Goal: Task Accomplishment & Management: Use online tool/utility

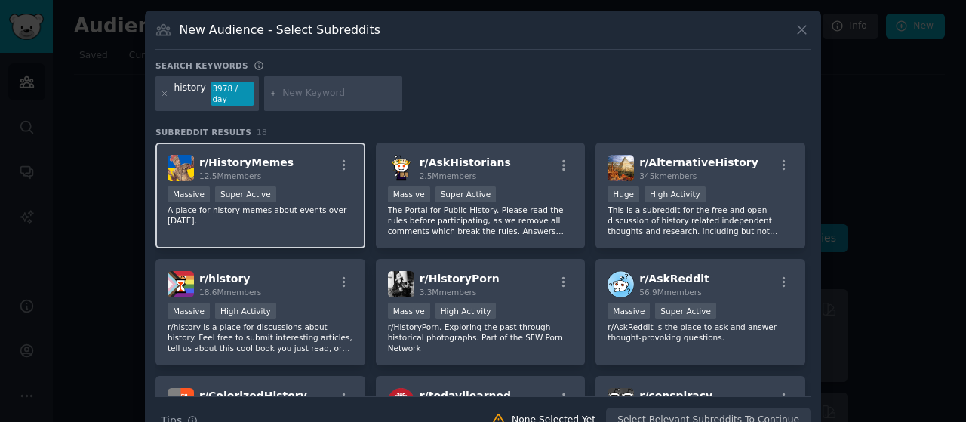
click at [297, 186] on div "Massive Super Active" at bounding box center [261, 195] width 186 height 19
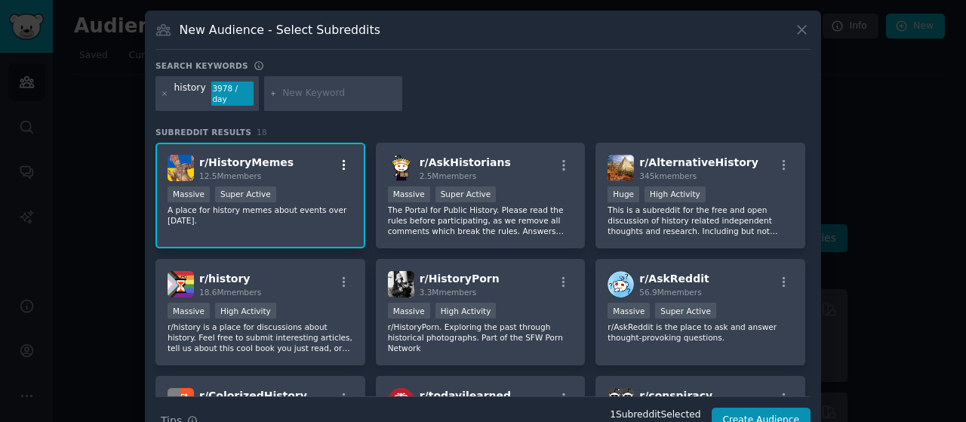
click at [343, 160] on icon "button" at bounding box center [344, 165] width 3 height 11
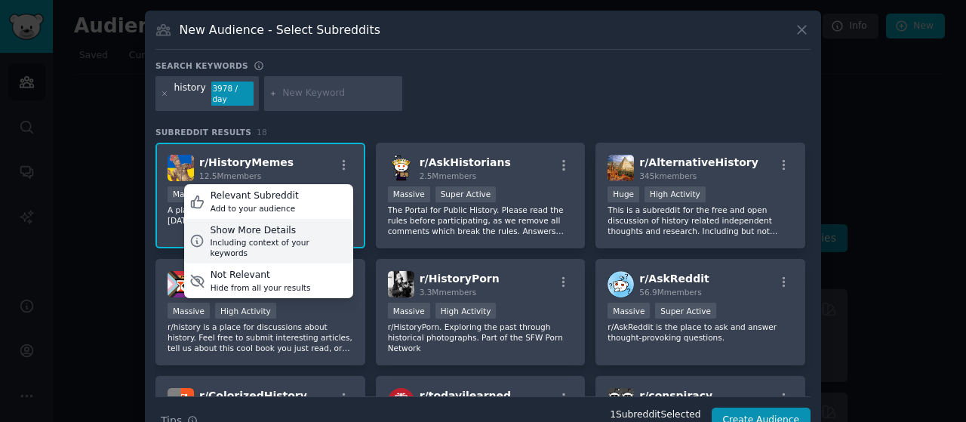
click at [271, 224] on div "Show More Details" at bounding box center [278, 231] width 137 height 14
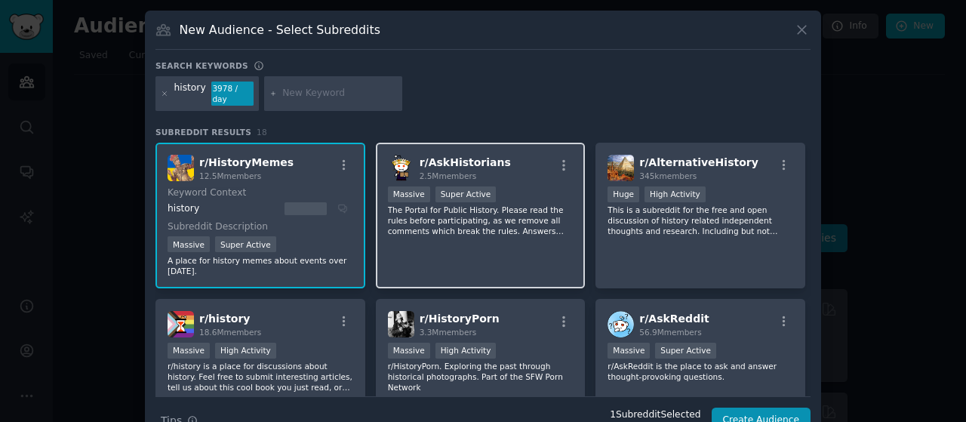
click at [467, 234] on div "r/ AskHistorians 2.5M members Massive Super Active The Portal for Public Histor…" at bounding box center [481, 216] width 210 height 146
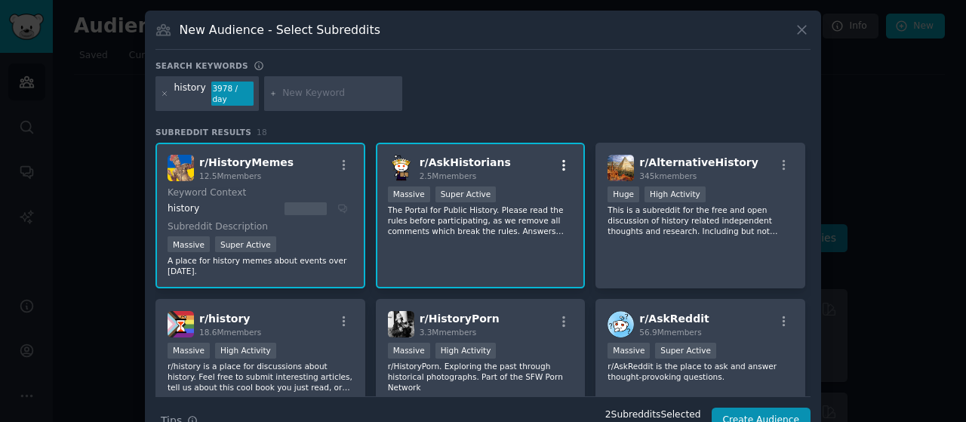
click at [563, 159] on icon "button" at bounding box center [564, 166] width 14 height 14
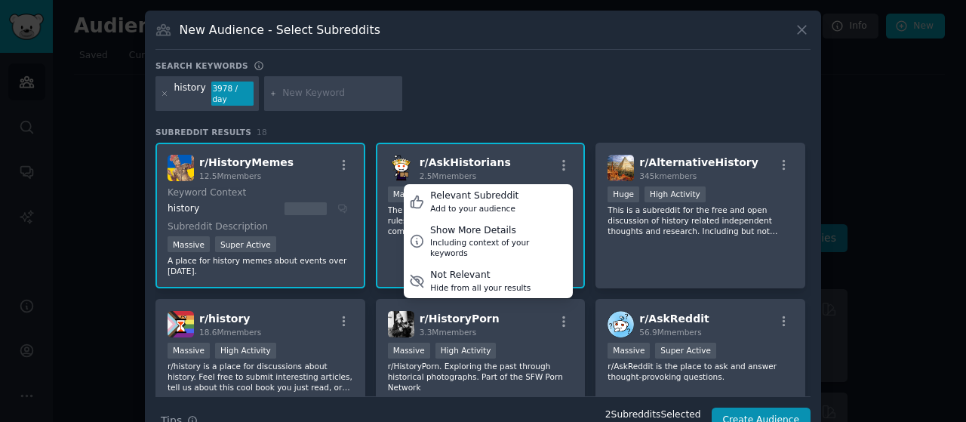
click at [539, 155] on div "r/ AskHistorians 2.5M members Relevant Subreddit Add to your audience Show More…" at bounding box center [481, 168] width 186 height 26
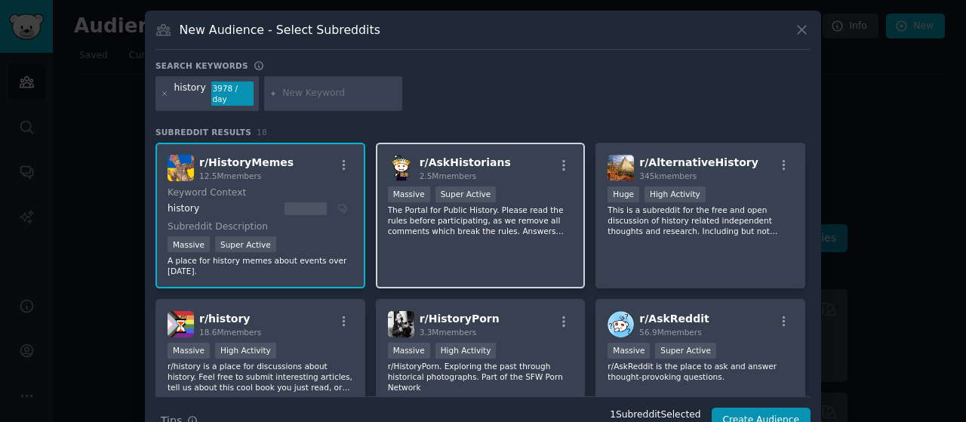
click at [496, 205] on p "The Portal for Public History. Please read the rules before participating, as w…" at bounding box center [481, 221] width 186 height 32
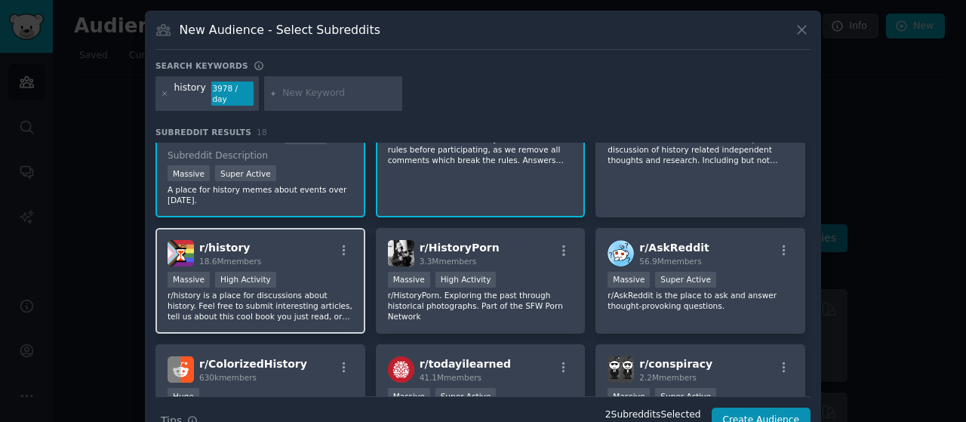
scroll to position [72, 0]
click at [294, 276] on div "Massive High Activity" at bounding box center [261, 280] width 186 height 19
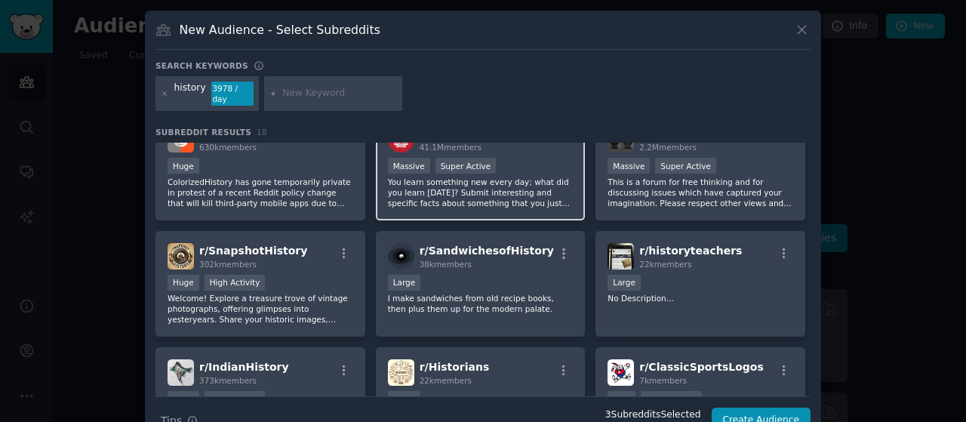
scroll to position [302, 0]
click at [504, 182] on p "You learn something new every day; what did you learn [DATE]? Submit interestin…" at bounding box center [481, 192] width 186 height 32
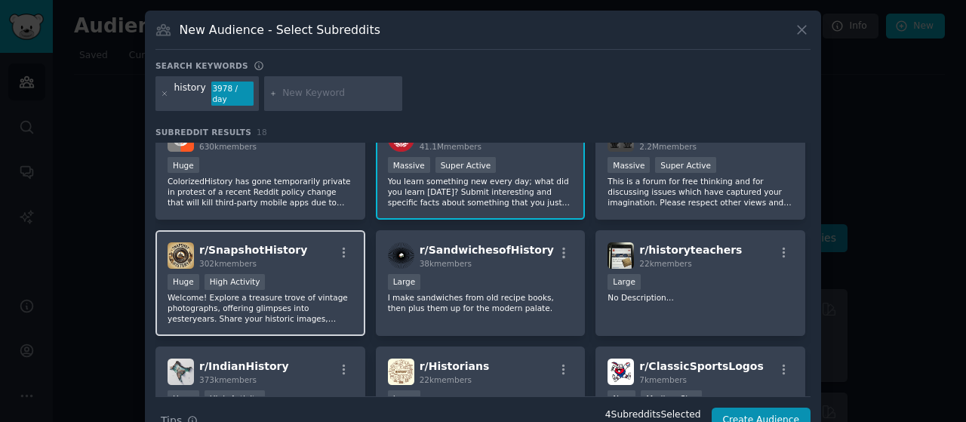
click at [258, 292] on p "Welcome! Explore a treasure trove of vintage photographs, offering glimpses int…" at bounding box center [261, 308] width 186 height 32
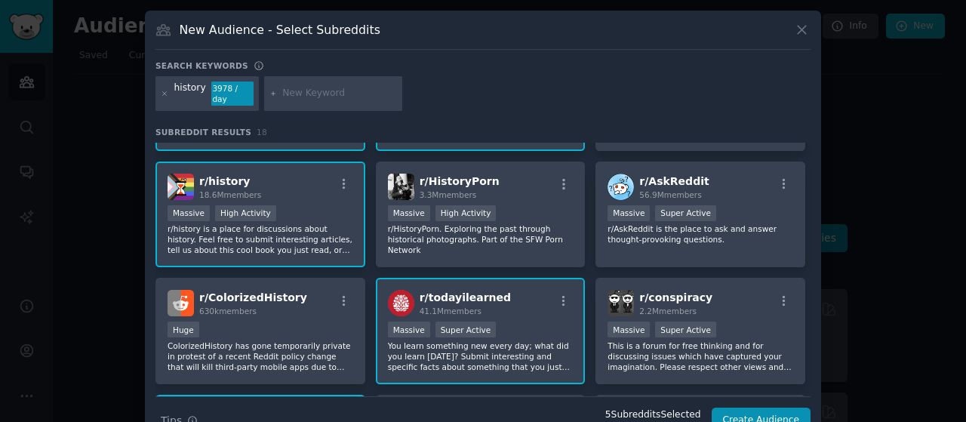
scroll to position [133, 0]
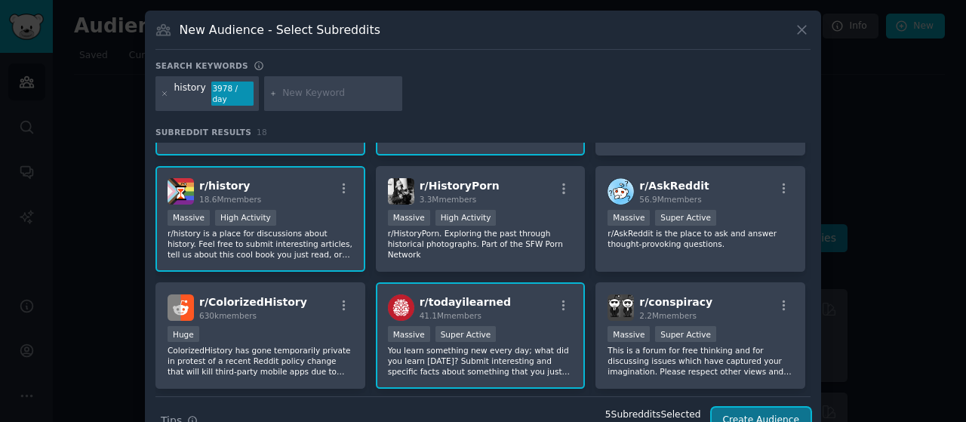
click at [759, 408] on button "Create Audience" at bounding box center [762, 421] width 100 height 26
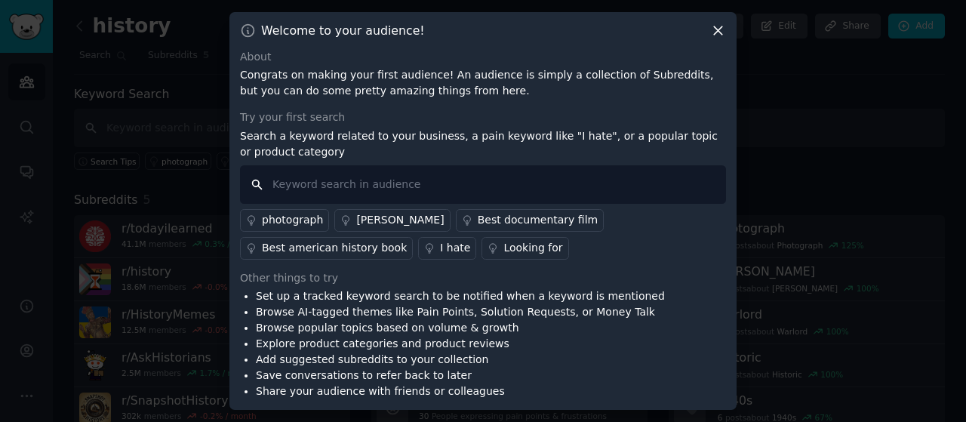
click at [335, 189] on input "text" at bounding box center [483, 184] width 486 height 38
type input "history of the [GEOGRAPHIC_DATA]"
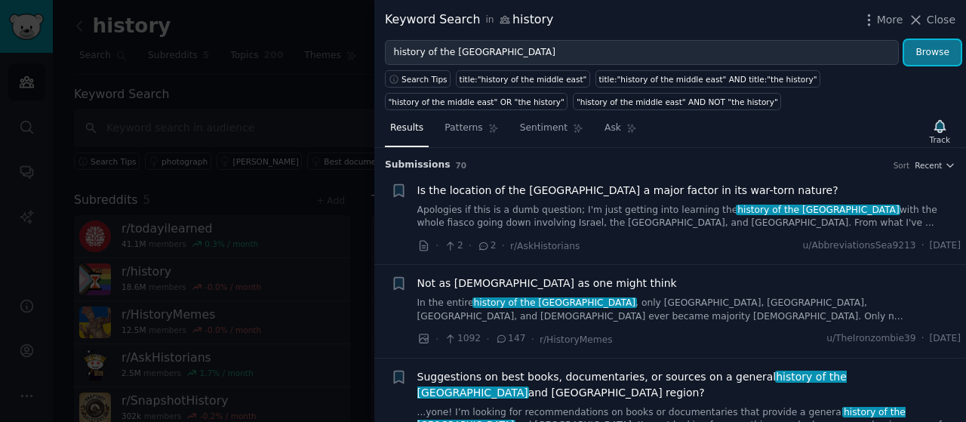
click at [938, 43] on button "Browse" at bounding box center [932, 53] width 57 height 26
click at [934, 11] on div "More Close" at bounding box center [908, 20] width 94 height 19
click at [934, 23] on span "Close" at bounding box center [941, 20] width 29 height 16
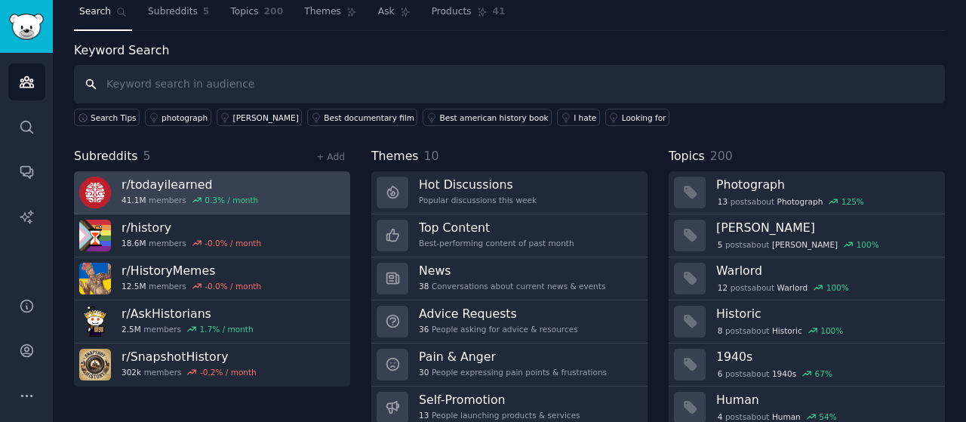
scroll to position [43, 0]
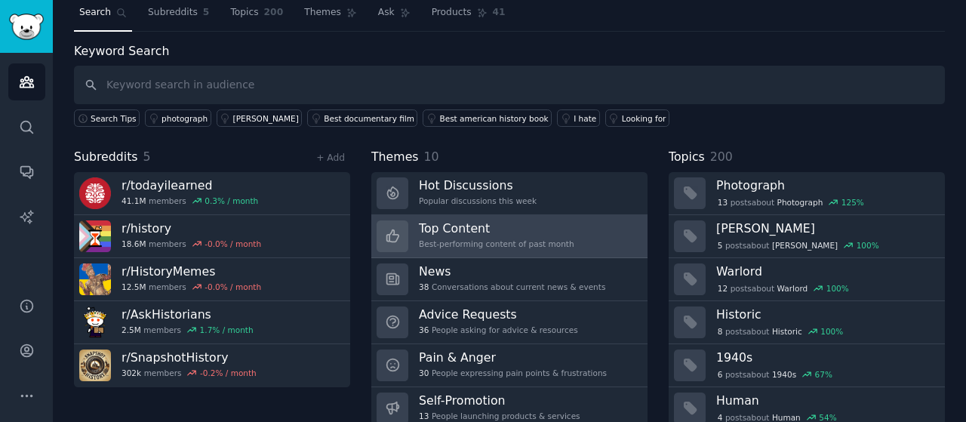
click at [474, 232] on h3 "Top Content" at bounding box center [497, 228] width 156 height 16
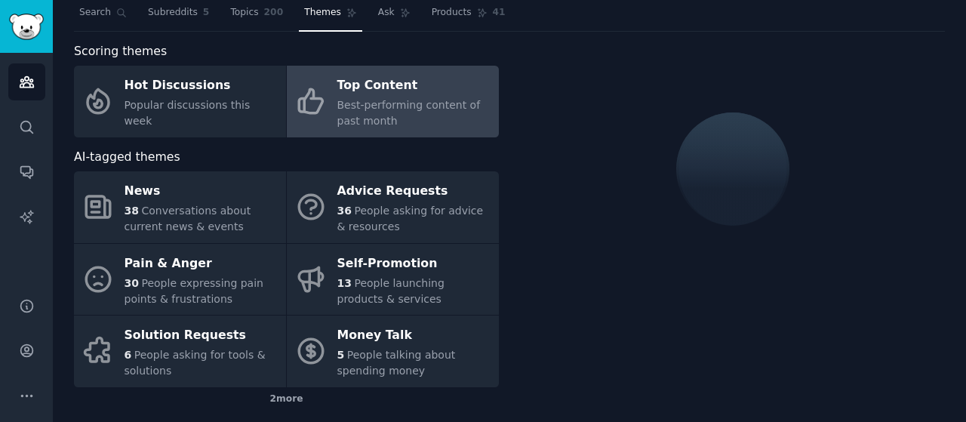
click at [474, 232] on div "36 People asking for advice & resources" at bounding box center [414, 219] width 154 height 32
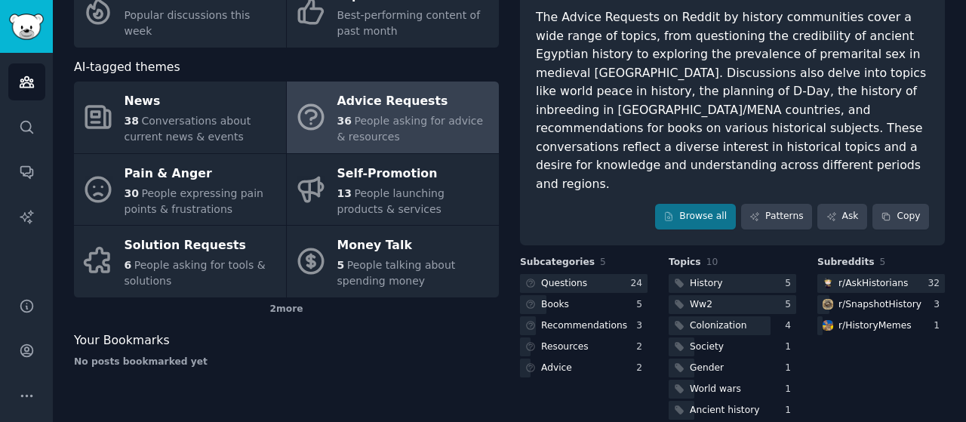
scroll to position [131, 0]
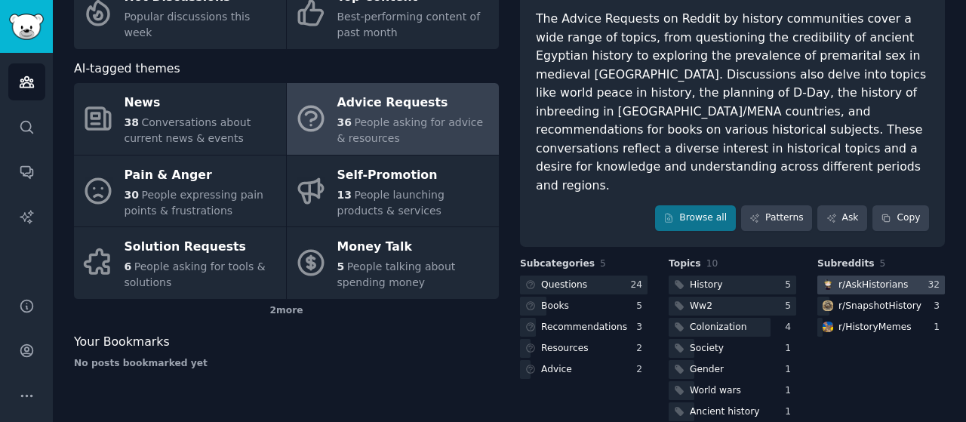
click at [891, 279] on div "r/ AskHistorians" at bounding box center [873, 286] width 69 height 14
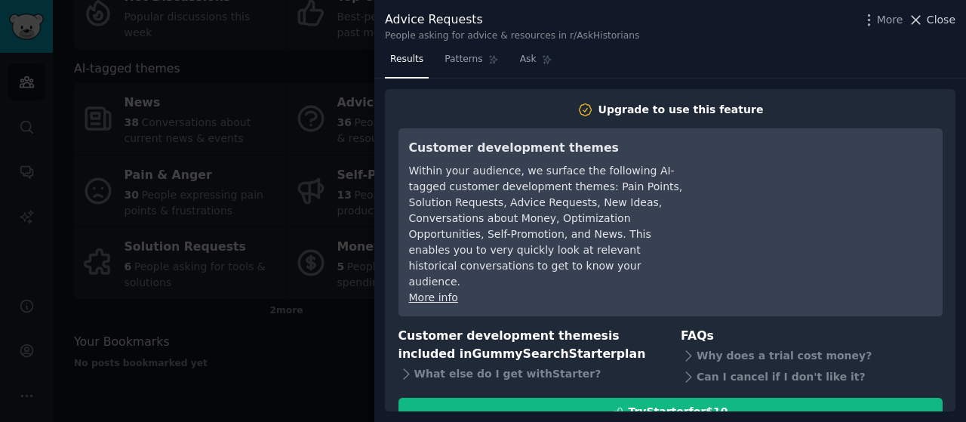
click at [944, 17] on span "Close" at bounding box center [941, 20] width 29 height 16
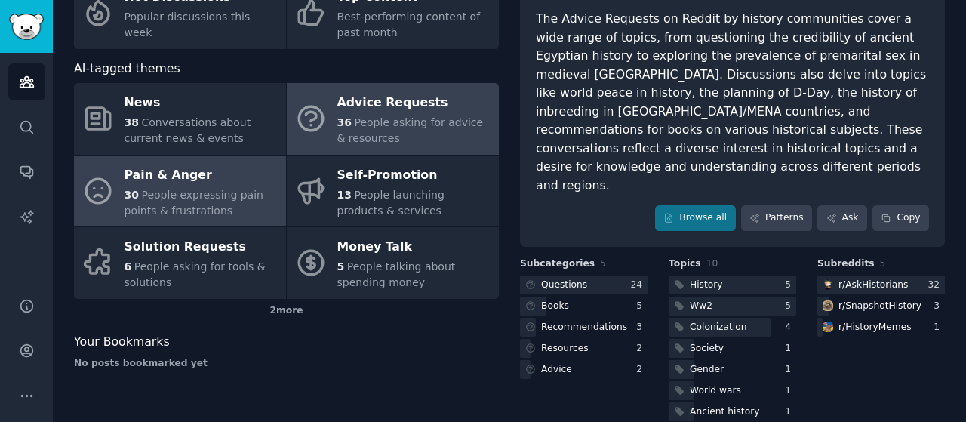
click at [107, 208] on link "Pain & Anger 30 People expressing pain points & frustrations" at bounding box center [180, 192] width 212 height 72
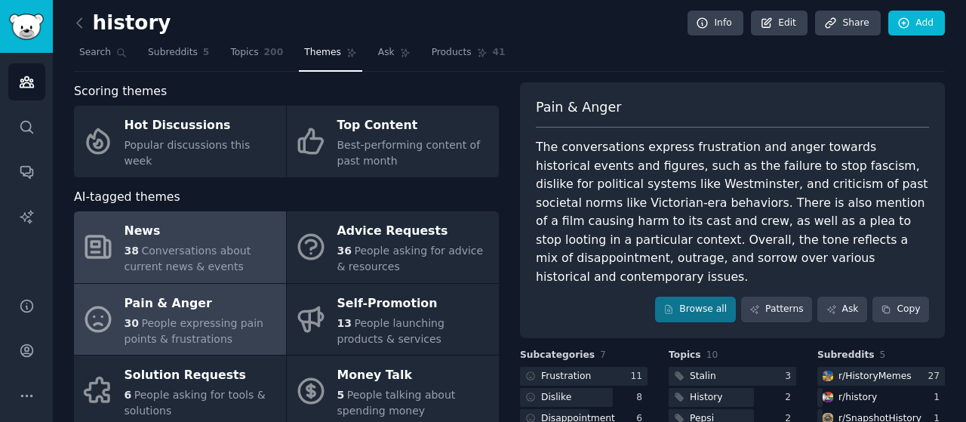
scroll to position [3, 0]
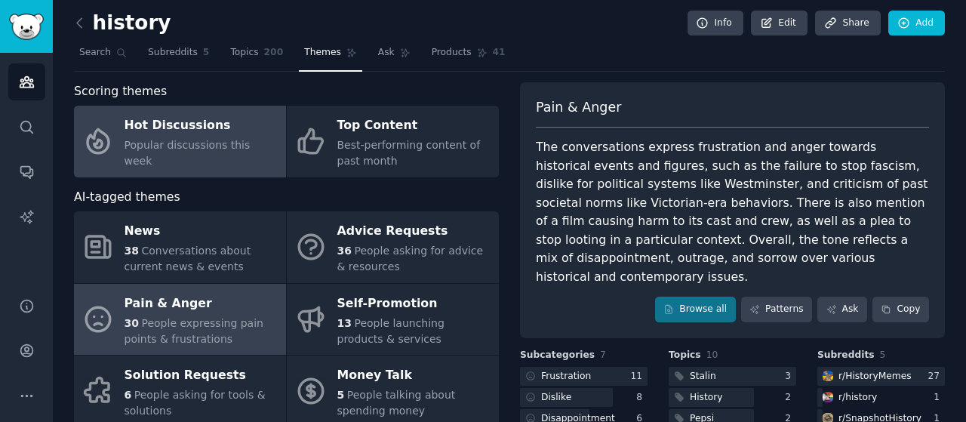
click at [164, 147] on span "Popular discussions this week" at bounding box center [188, 153] width 126 height 28
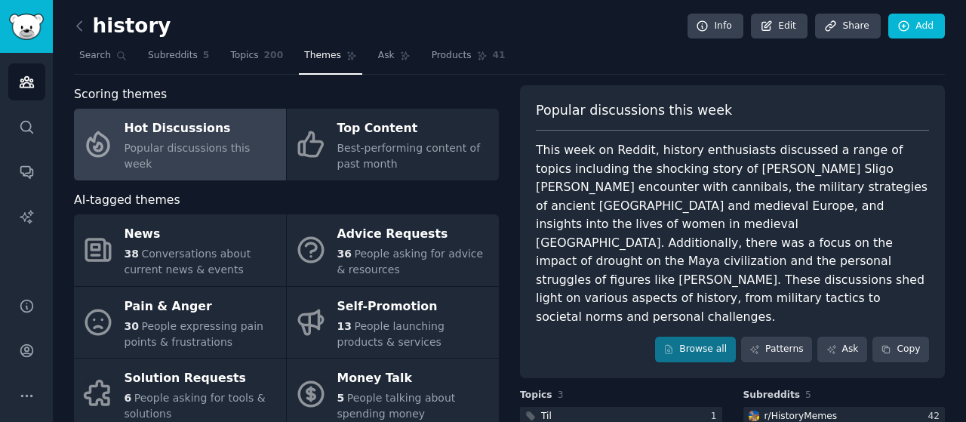
scroll to position [103, 0]
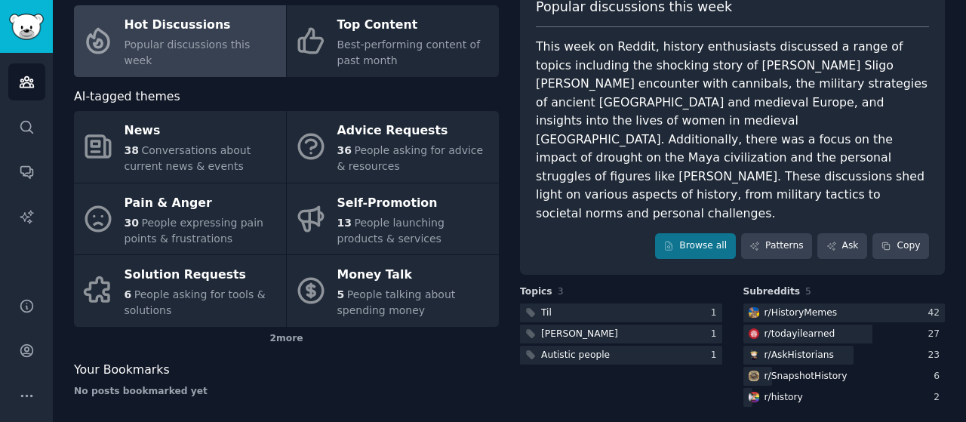
click at [616, 91] on div "This week on Reddit, history enthusiasts discussed a range of topics including …" at bounding box center [732, 130] width 393 height 185
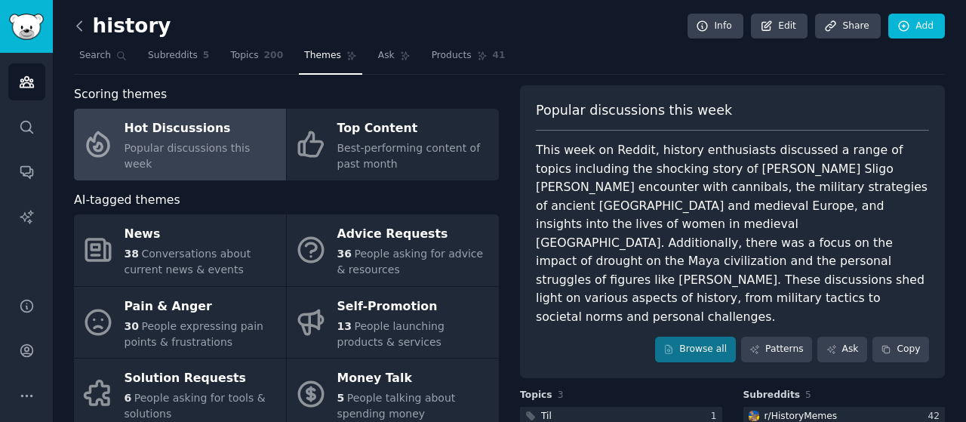
click at [82, 26] on icon at bounding box center [80, 26] width 16 height 16
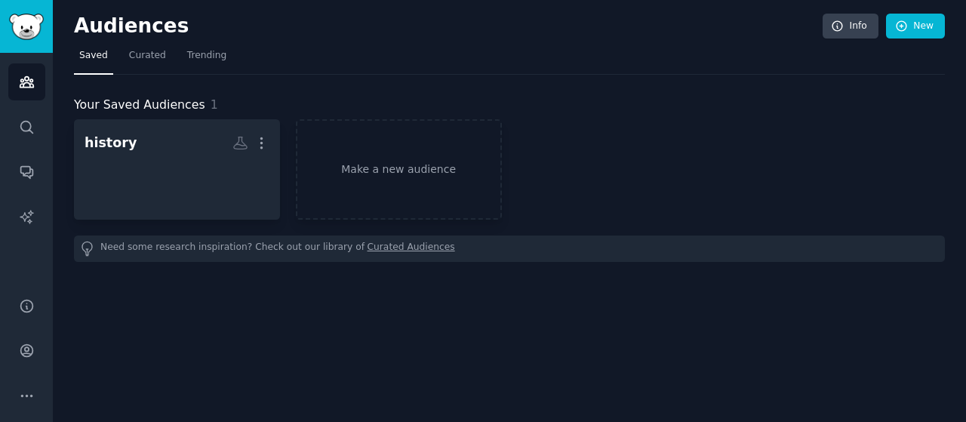
click at [82, 26] on h2 "Audiences" at bounding box center [448, 26] width 749 height 24
